Goal: Task Accomplishment & Management: Use online tool/utility

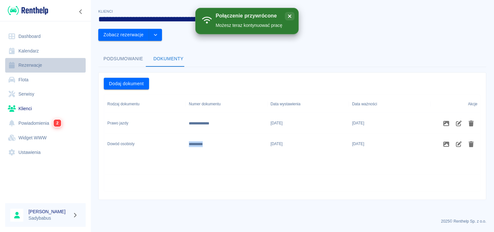
click at [36, 63] on link "Rezerwacje" at bounding box center [45, 65] width 81 height 15
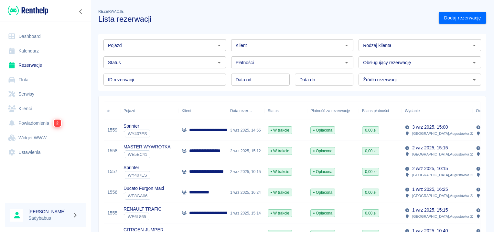
click at [192, 18] on h3 "Lista rezerwacji" at bounding box center [266, 19] width 336 height 9
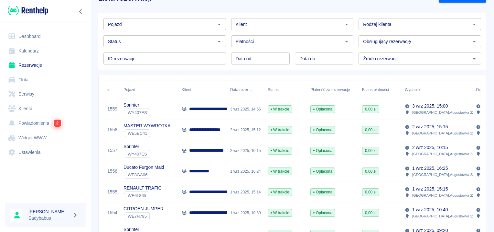
scroll to position [32, 0]
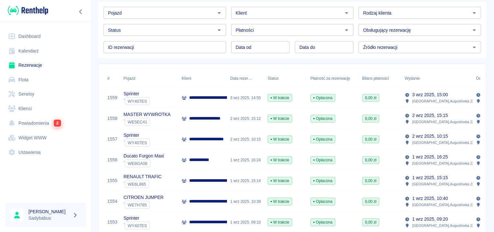
click at [215, 120] on p "**********" at bounding box center [209, 118] width 41 height 7
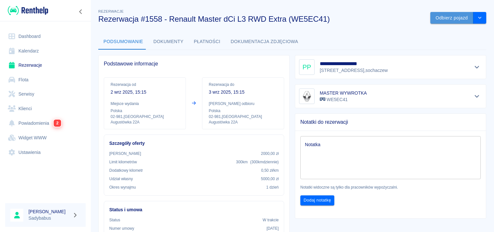
click at [451, 19] on button "Odbierz pojazd" at bounding box center [452, 18] width 43 height 12
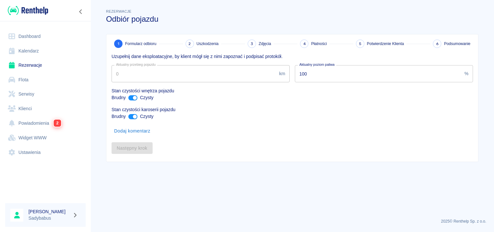
type input "117847"
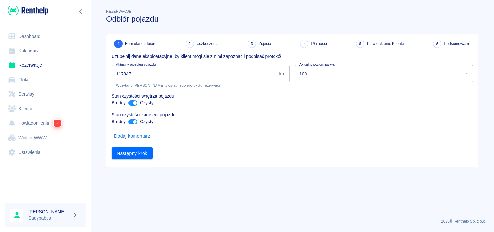
click at [130, 73] on input "117847" at bounding box center [194, 73] width 165 height 17
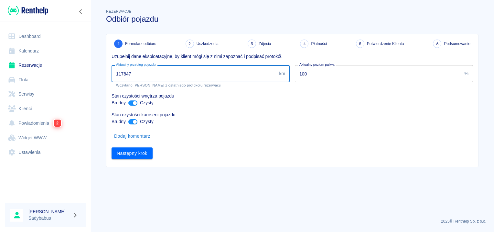
click at [130, 73] on input "117847" at bounding box center [194, 73] width 165 height 17
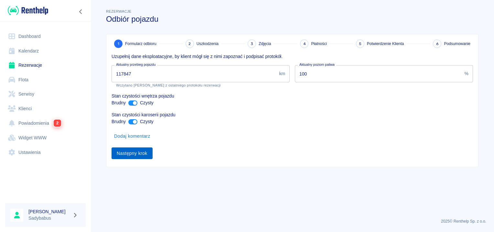
drag, startPoint x: 278, startPoint y: 223, endPoint x: 136, endPoint y: 154, distance: 158.2
click at [136, 154] on button "Następny krok" at bounding box center [132, 153] width 41 height 12
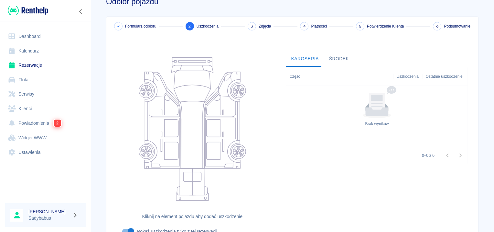
scroll to position [77, 0]
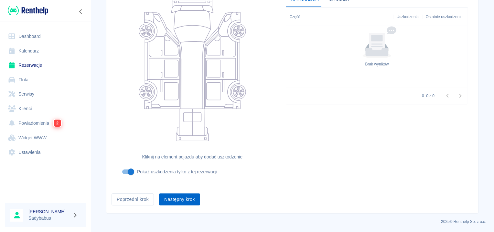
click at [176, 200] on button "Następny krok" at bounding box center [179, 199] width 41 height 12
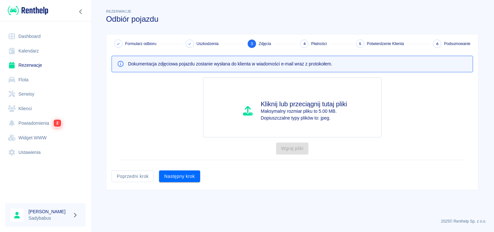
scroll to position [0, 0]
click at [183, 181] on button "Następny krok" at bounding box center [179, 176] width 41 height 12
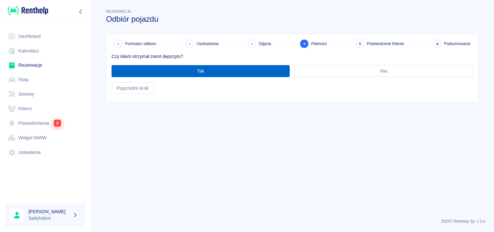
click at [172, 72] on button "Tak" at bounding box center [201, 71] width 178 height 12
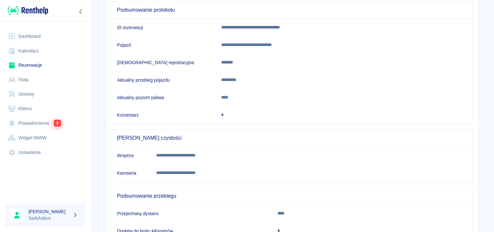
scroll to position [114, 0]
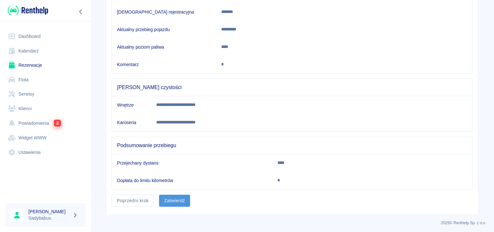
click at [175, 199] on button "Zatwierdź" at bounding box center [174, 200] width 31 height 12
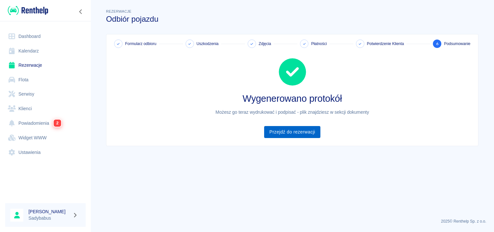
click at [314, 129] on link "Przejdź do rezerwacji" at bounding box center [292, 132] width 56 height 12
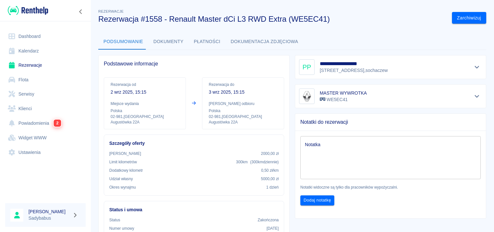
click at [169, 43] on button "Dokumenty" at bounding box center [169, 42] width 40 height 16
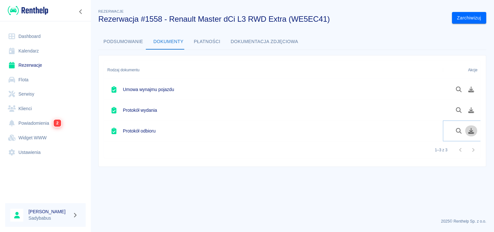
click at [469, 131] on icon "Pobierz dokument" at bounding box center [471, 131] width 7 height 6
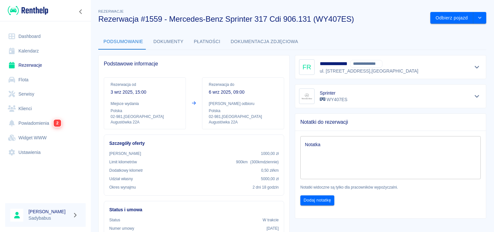
scroll to position [194, 0]
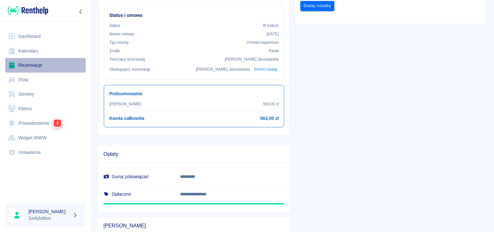
click at [40, 64] on link "Rezerwacje" at bounding box center [45, 65] width 81 height 15
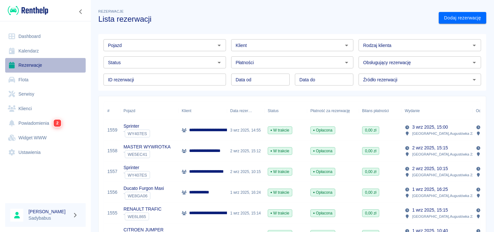
click at [41, 69] on link "Rezerwacje" at bounding box center [45, 65] width 81 height 15
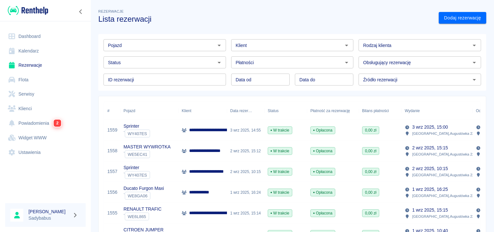
click at [205, 148] on p "**********" at bounding box center [209, 150] width 41 height 7
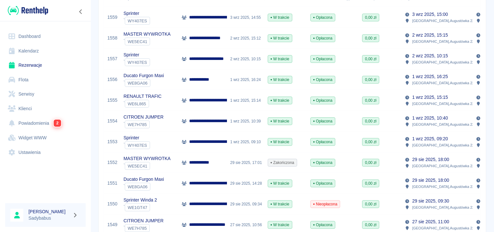
scroll to position [129, 0]
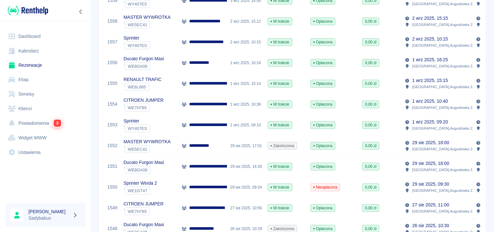
click at [205, 149] on p "**********" at bounding box center [203, 145] width 28 height 7
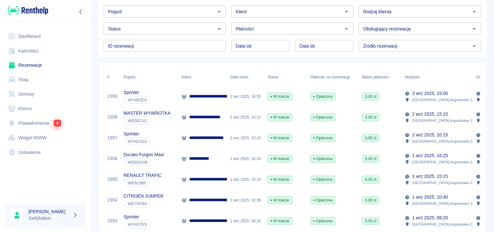
scroll to position [65, 0]
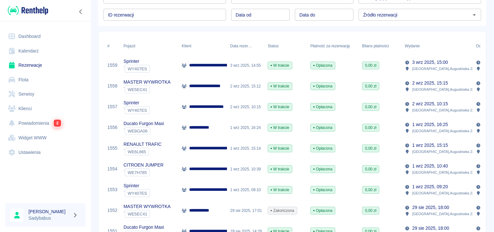
click at [206, 88] on p "**********" at bounding box center [209, 86] width 41 height 7
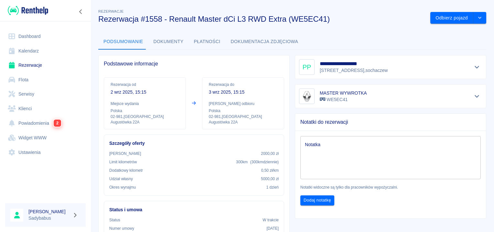
click at [173, 40] on button "Dokumenty" at bounding box center [169, 42] width 40 height 16
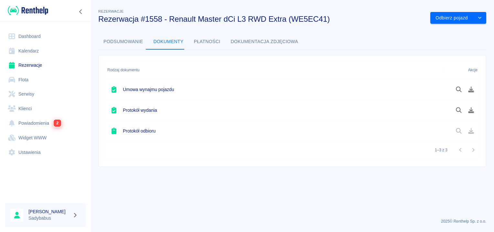
click at [117, 35] on button "Podsumowanie" at bounding box center [123, 42] width 50 height 16
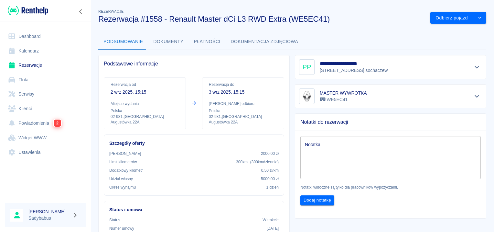
click at [426, 72] on div "**********" at bounding box center [390, 67] width 183 height 16
click at [475, 66] on icon "Pokaż szczegóły" at bounding box center [477, 67] width 5 height 3
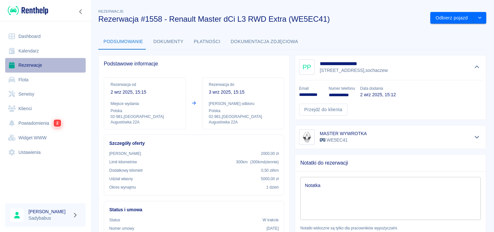
click at [31, 63] on link "Rezerwacje" at bounding box center [45, 65] width 81 height 15
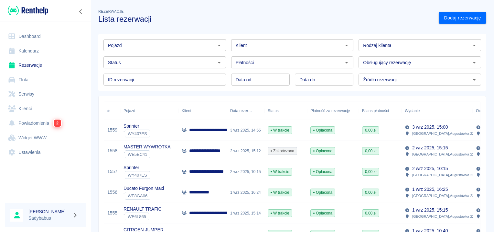
click at [222, 149] on p "**********" at bounding box center [209, 150] width 41 height 7
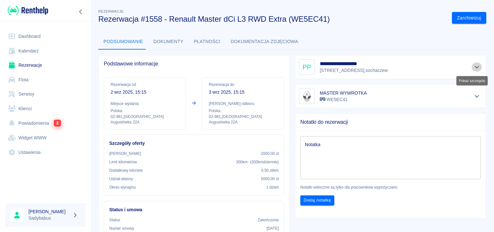
click at [474, 65] on icon "Pokaż szczegóły" at bounding box center [477, 67] width 7 height 6
